Goal: Check status

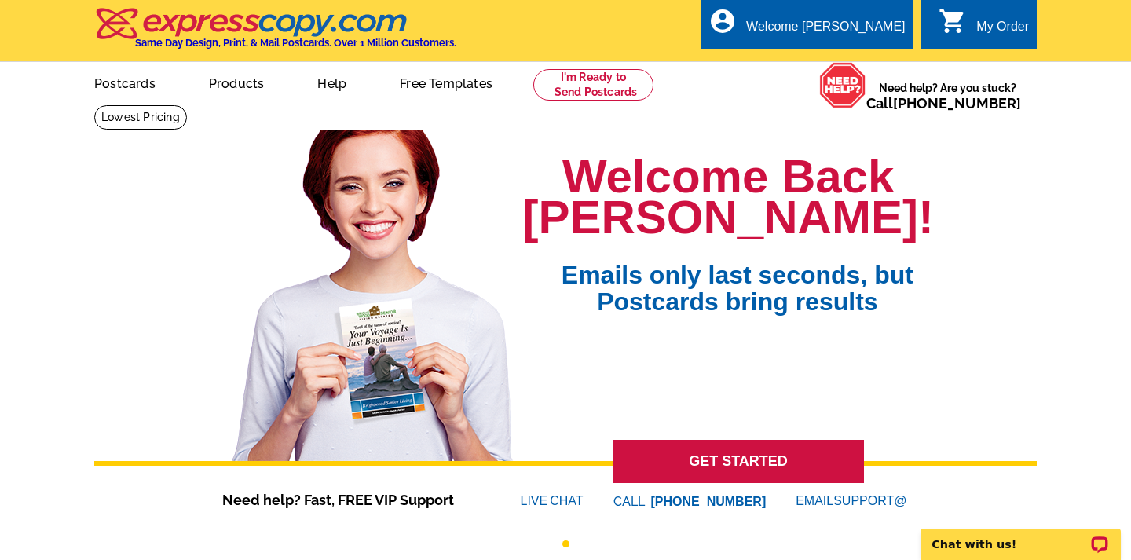
click at [988, 20] on div "My Order" at bounding box center [1002, 31] width 53 height 22
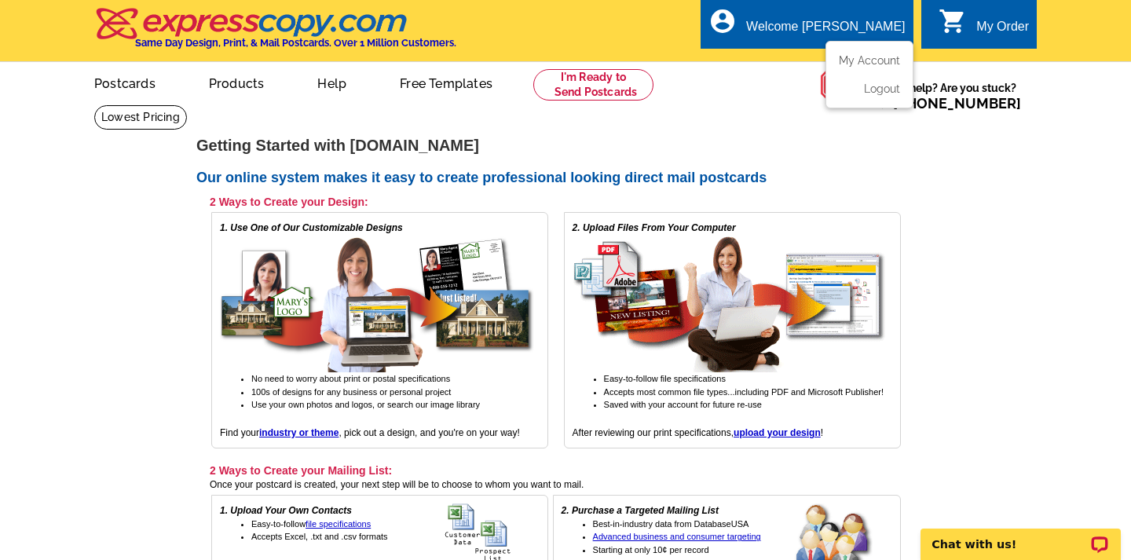
click at [838, 27] on div "Welcome [PERSON_NAME]" at bounding box center [825, 31] width 159 height 22
click at [857, 59] on link "My Account" at bounding box center [866, 60] width 68 height 14
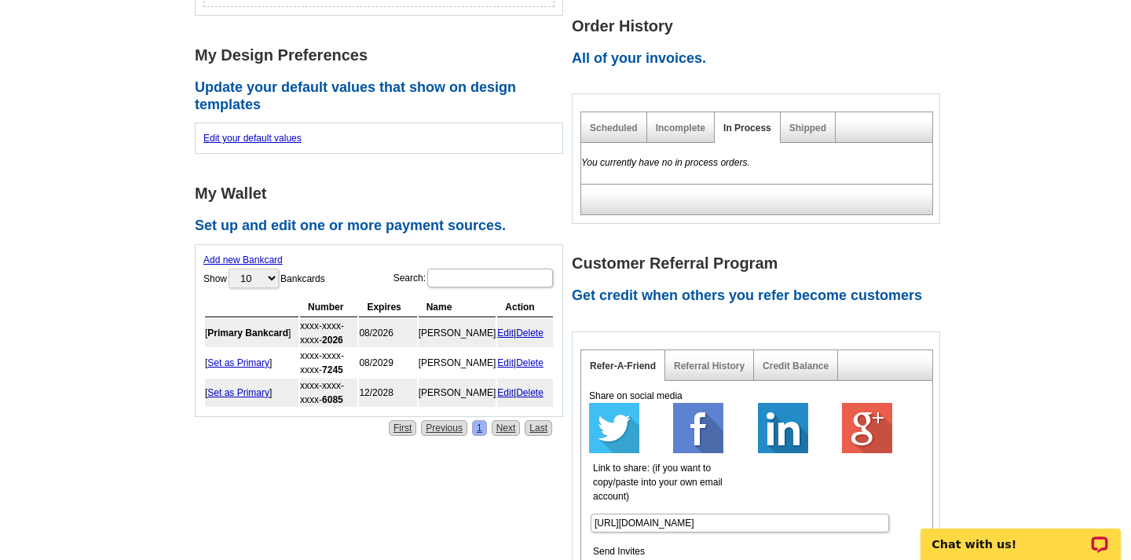
scroll to position [506, 0]
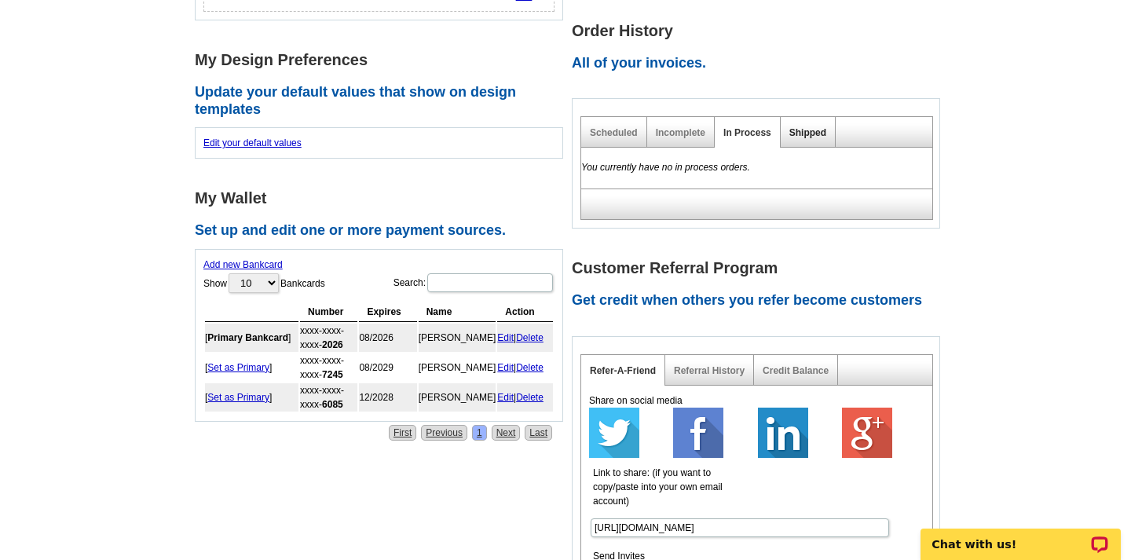
click at [806, 133] on link "Shipped" at bounding box center [807, 132] width 37 height 11
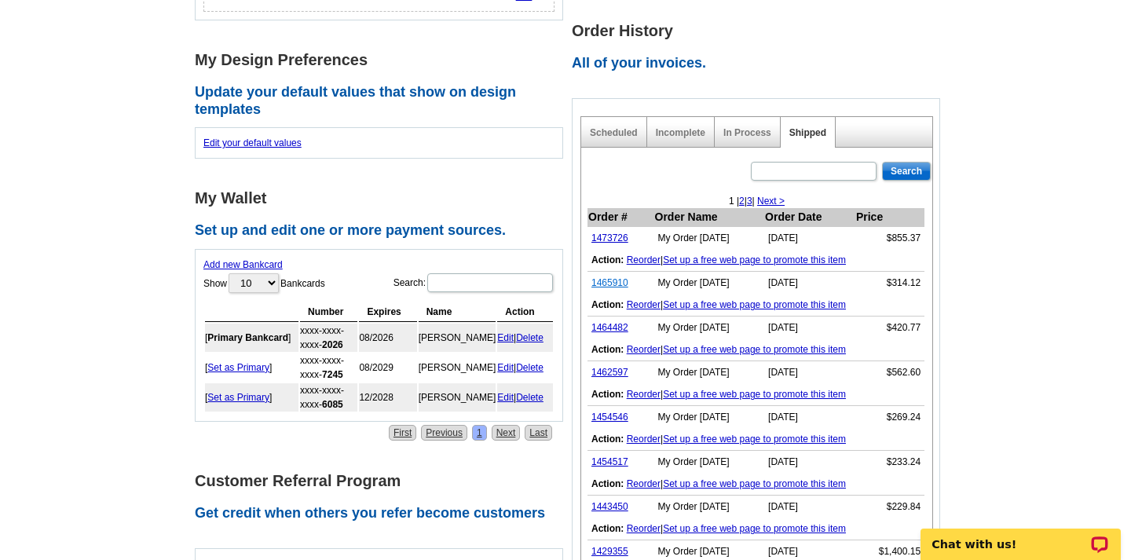
click at [598, 277] on link "1465910" at bounding box center [609, 282] width 37 height 11
click at [609, 236] on link "1473726" at bounding box center [609, 237] width 37 height 11
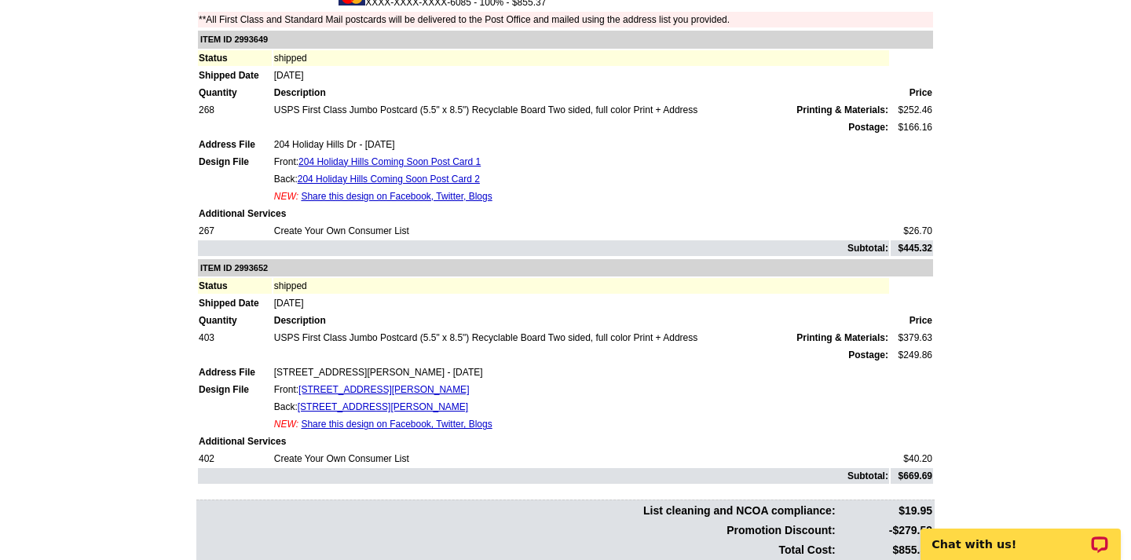
scroll to position [290, 0]
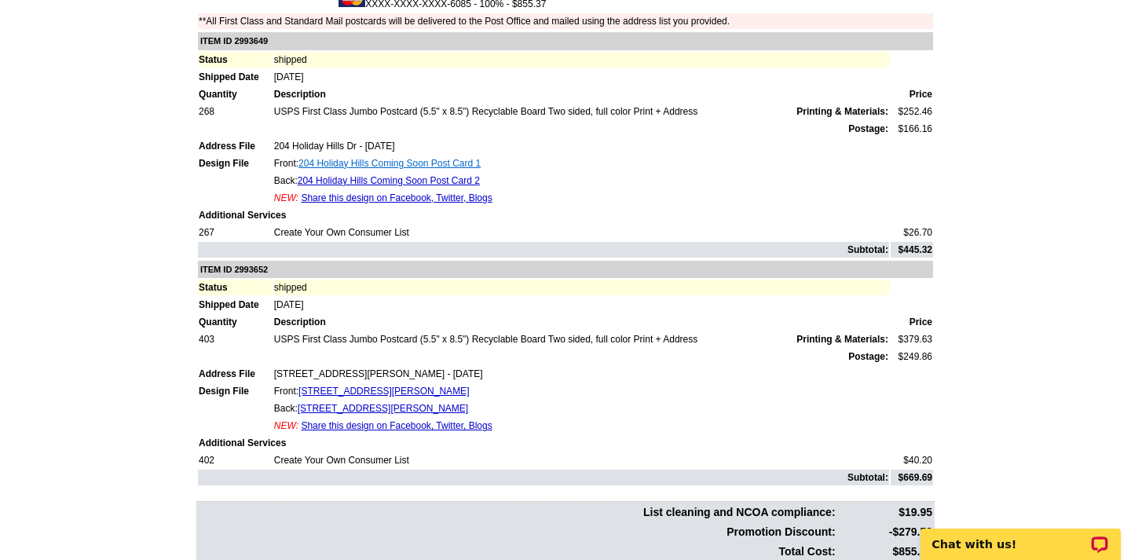
click at [338, 162] on link "204 Holiday Hills Coming Soon Post Card 1" at bounding box center [389, 163] width 182 height 11
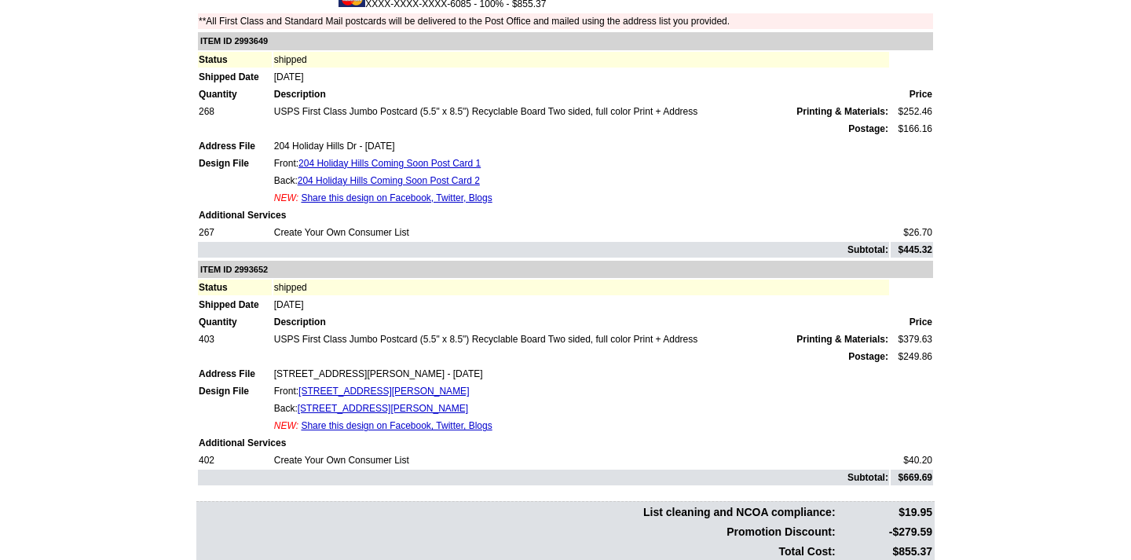
click at [556, 385] on td "Front: [STREET_ADDRESS][PERSON_NAME]" at bounding box center [581, 391] width 616 height 16
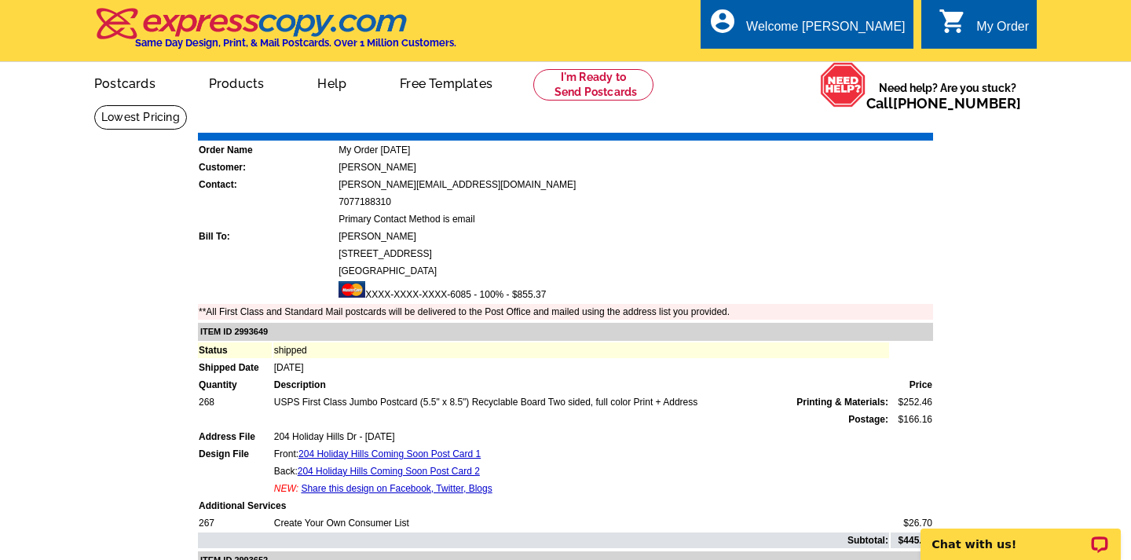
scroll to position [0, 0]
